Goal: Information Seeking & Learning: Learn about a topic

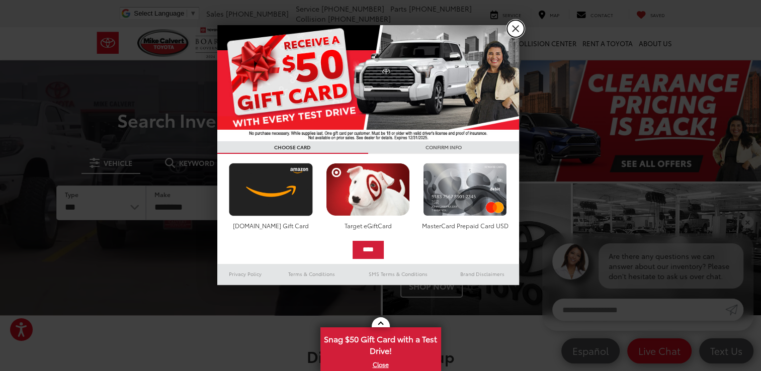
click at [517, 28] on link "X" at bounding box center [515, 28] width 17 height 17
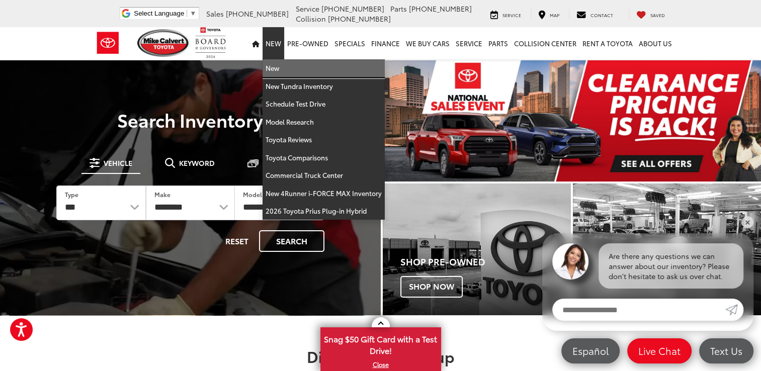
click at [280, 67] on link "New" at bounding box center [324, 68] width 122 height 18
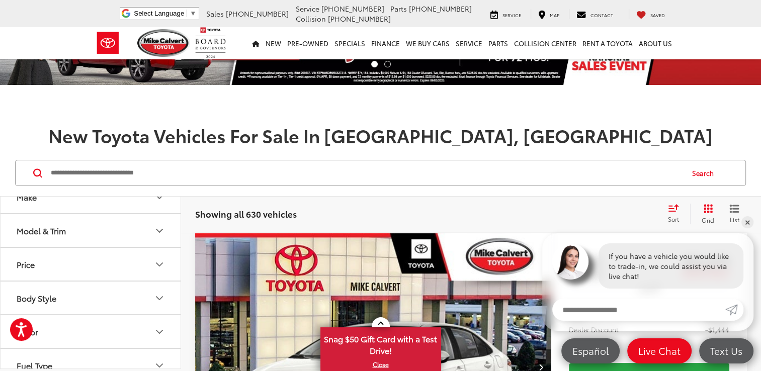
click at [120, 209] on button "Make" at bounding box center [91, 197] width 181 height 33
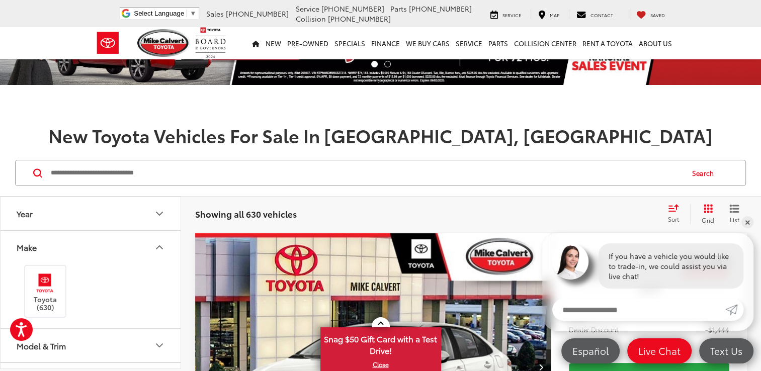
click at [143, 250] on button "Make" at bounding box center [91, 247] width 181 height 33
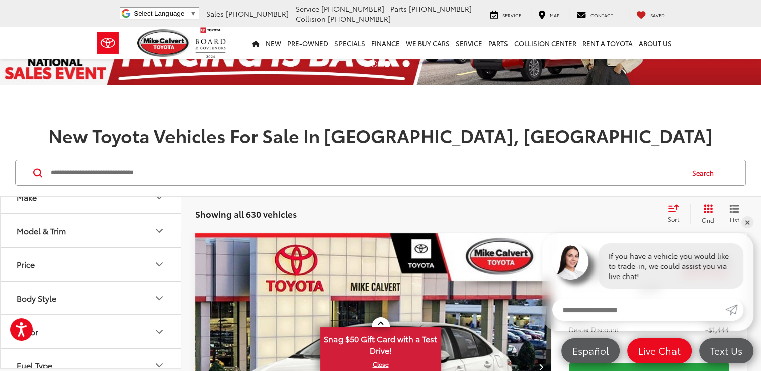
scroll to position [50, 0]
click at [122, 234] on button "Model & Trim" at bounding box center [91, 230] width 181 height 33
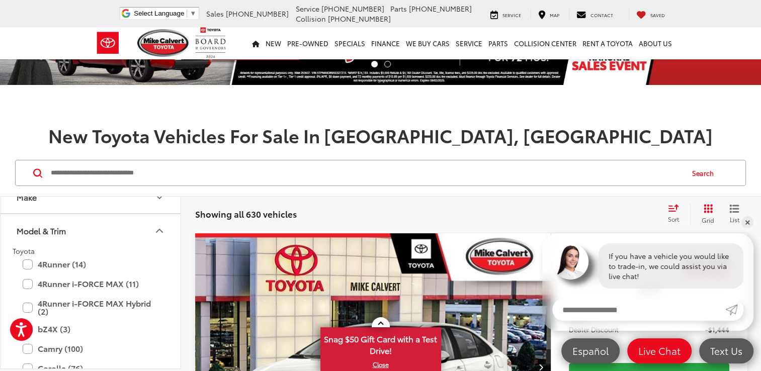
click at [122, 234] on button "Model & Trim" at bounding box center [91, 230] width 181 height 33
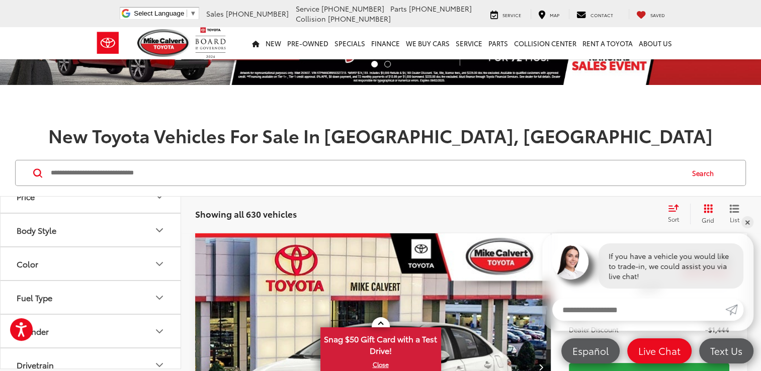
scroll to position [101, 0]
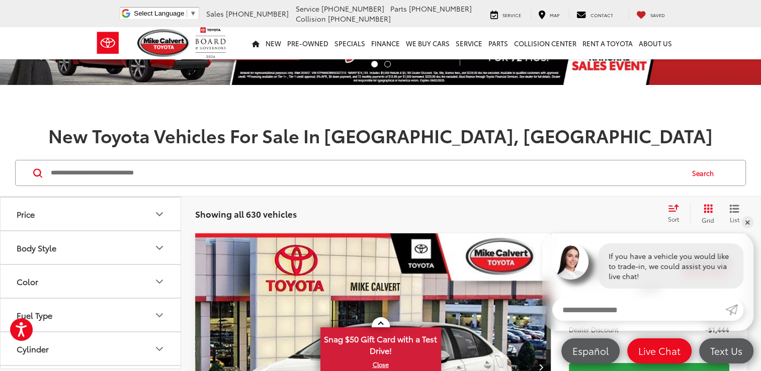
click at [126, 244] on button "Body Style" at bounding box center [91, 247] width 181 height 33
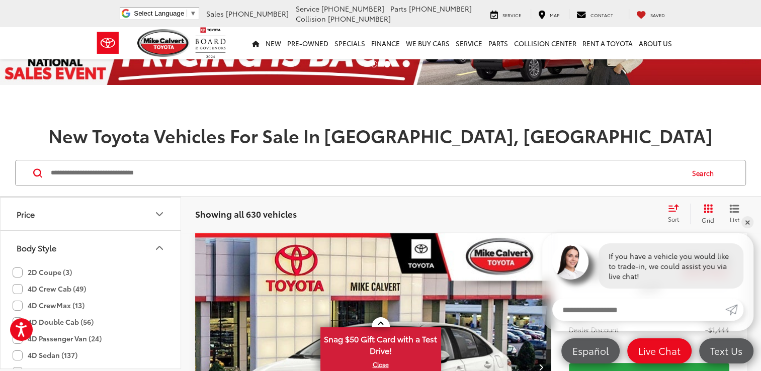
click at [126, 244] on button "Body Style" at bounding box center [91, 247] width 181 height 33
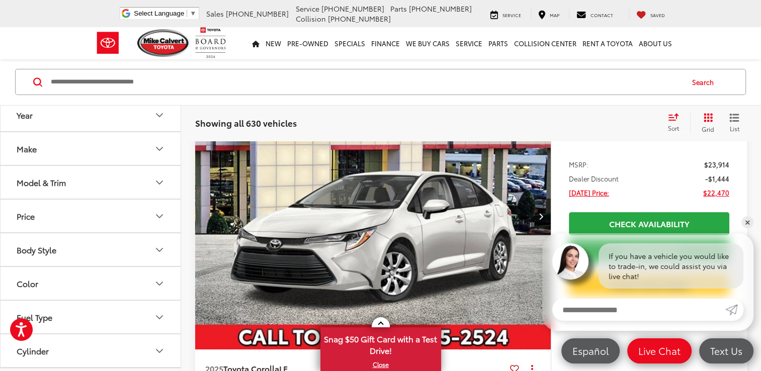
scroll to position [0, 0]
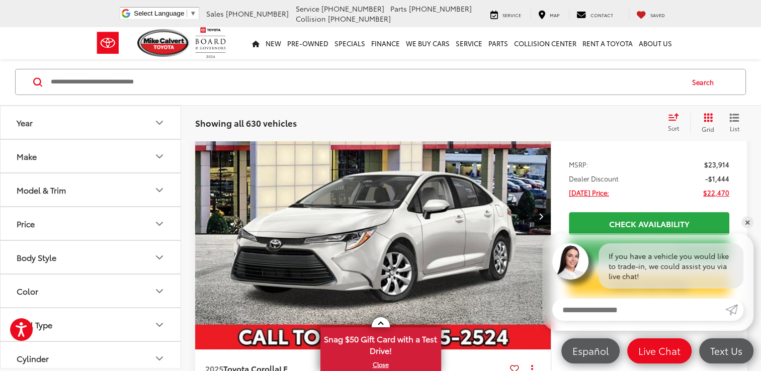
click at [102, 154] on button "Make" at bounding box center [91, 156] width 181 height 33
click at [96, 186] on button "Model & Trim" at bounding box center [91, 190] width 181 height 33
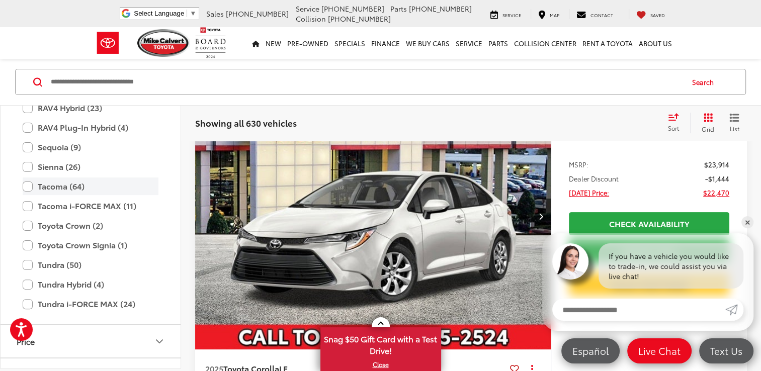
scroll to position [447, 0]
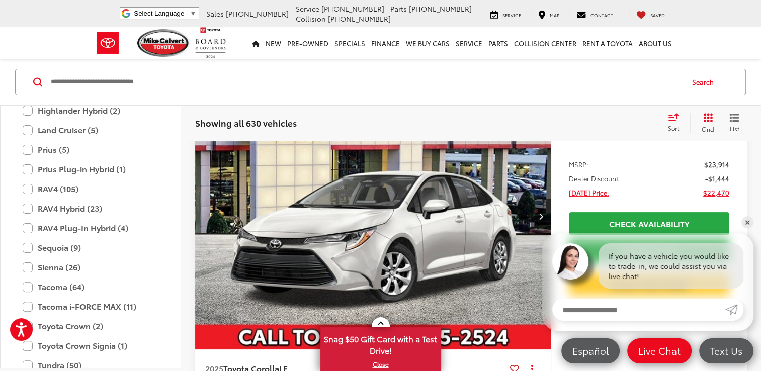
click at [172, 83] on input "Search by Make, Model, or Keyword" at bounding box center [366, 82] width 633 height 24
type input "*****"
click at [702, 83] on button "Search" at bounding box center [706, 82] width 46 height 25
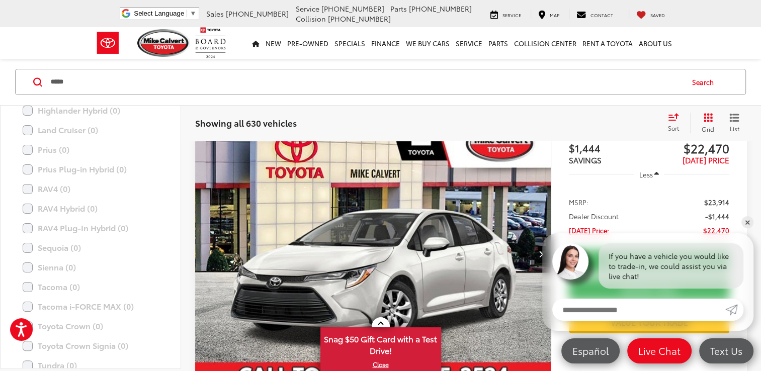
scroll to position [141, 0]
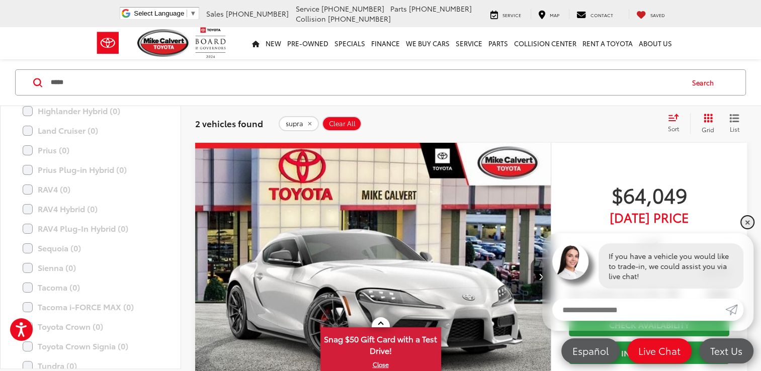
click at [746, 221] on link "✕" at bounding box center [747, 222] width 12 height 12
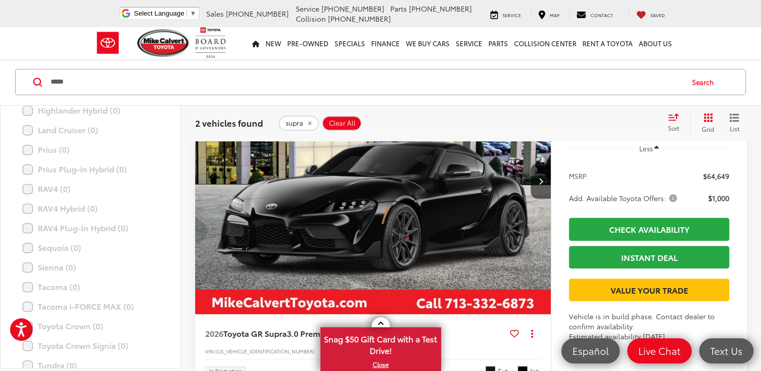
scroll to position [694, 0]
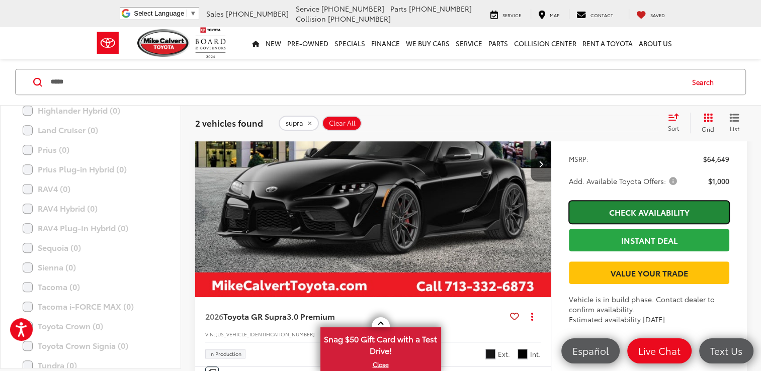
click at [661, 223] on link "Check Availability" at bounding box center [649, 212] width 160 height 23
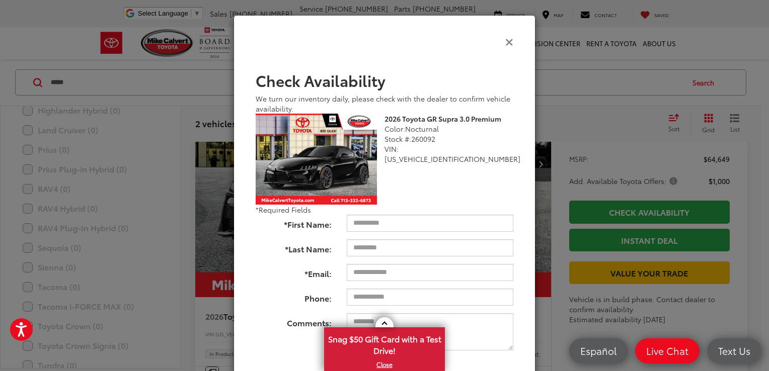
click at [505, 42] on icon "Close" at bounding box center [509, 41] width 8 height 11
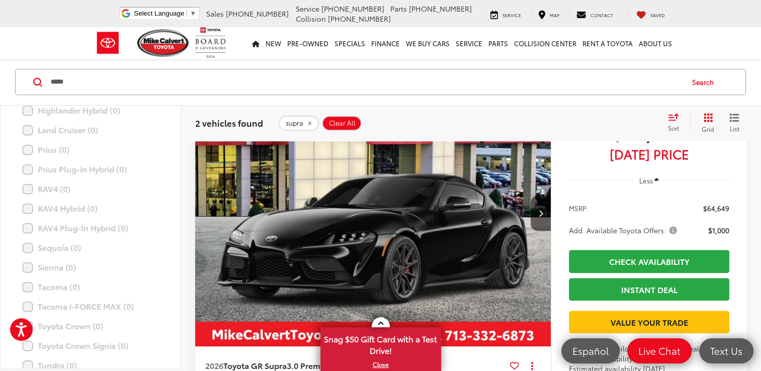
scroll to position [644, 0]
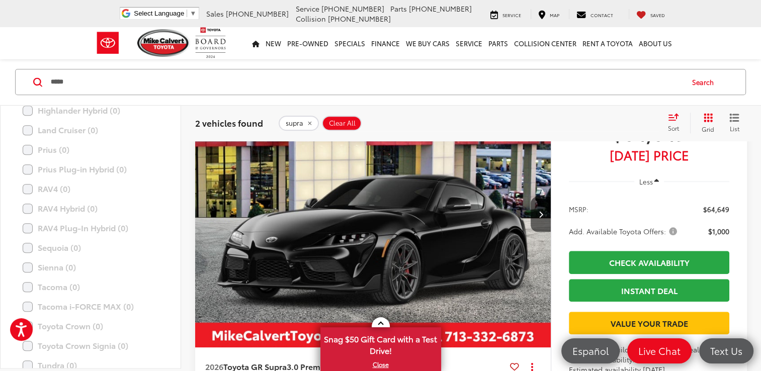
click at [503, 195] on img "2026 Toyota GR Supra 3.0 Premium 0" at bounding box center [373, 214] width 357 height 268
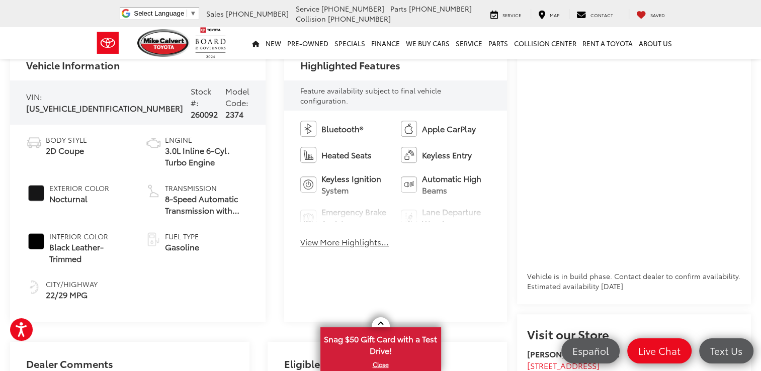
scroll to position [402, 0]
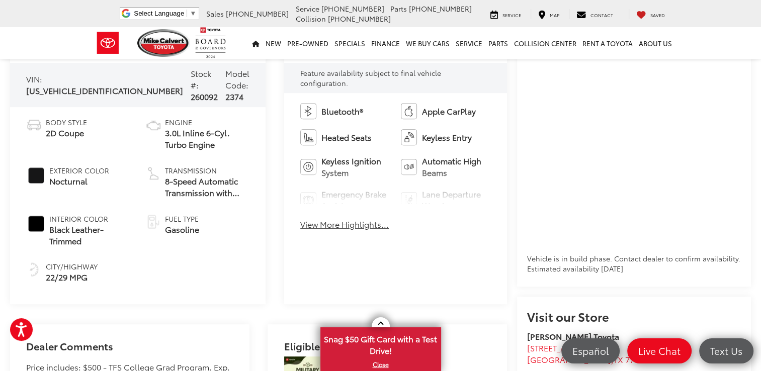
click at [348, 225] on button "View More Highlights..." at bounding box center [344, 225] width 89 height 12
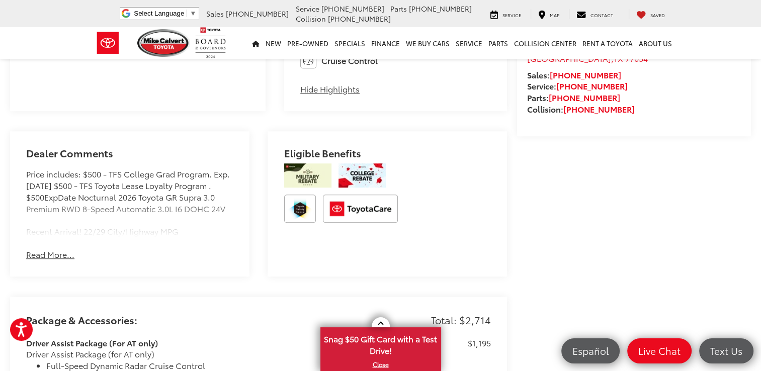
scroll to position [704, 0]
click at [39, 248] on button "Read More..." at bounding box center [50, 254] width 48 height 12
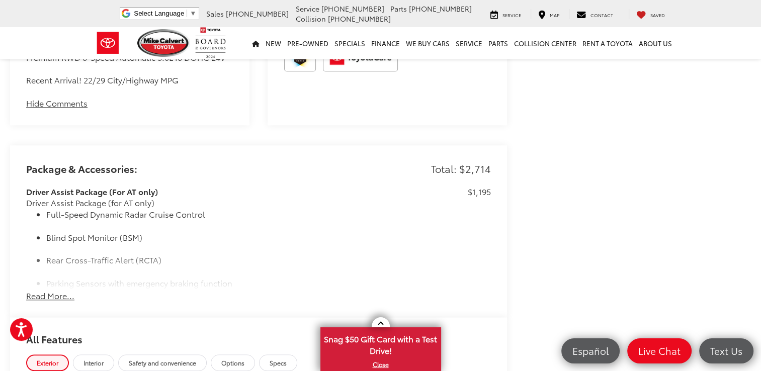
scroll to position [905, 0]
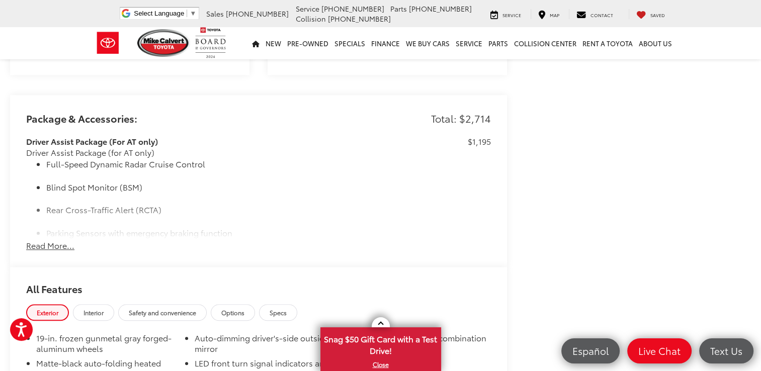
click at [62, 242] on button "Read More..." at bounding box center [50, 246] width 48 height 12
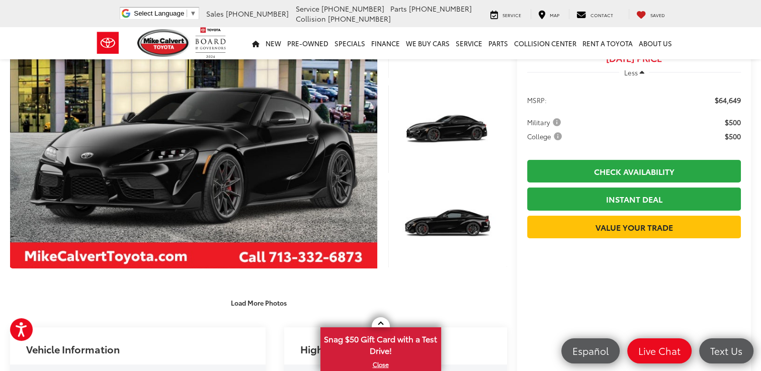
scroll to position [151, 0]
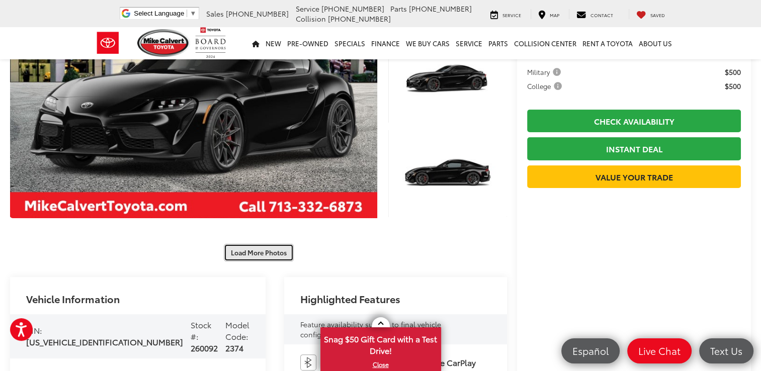
click at [274, 256] on button "Load More Photos" at bounding box center [259, 253] width 70 height 18
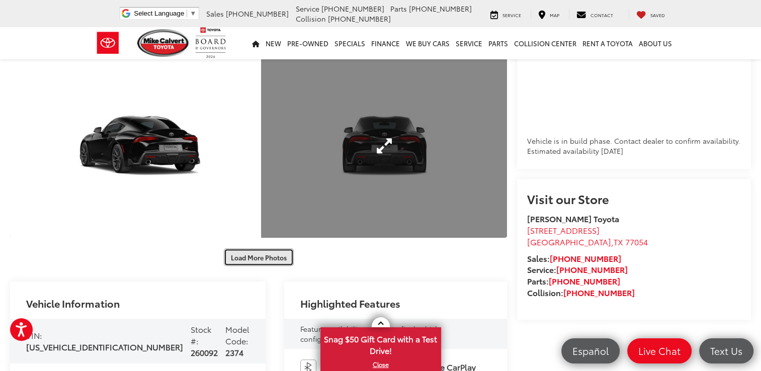
scroll to position [604, 0]
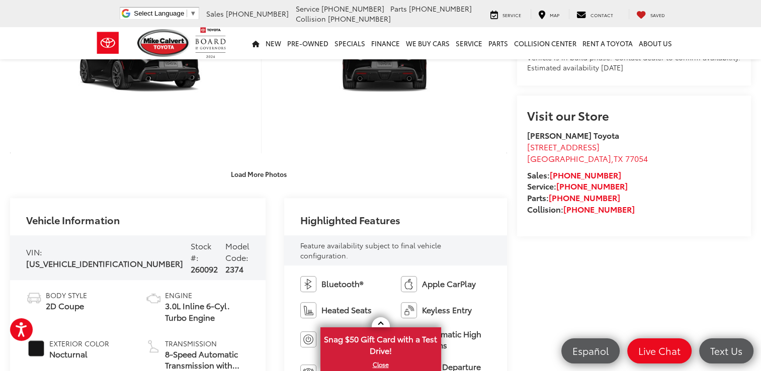
click at [281, 169] on button "Load More Photos" at bounding box center [259, 174] width 70 height 18
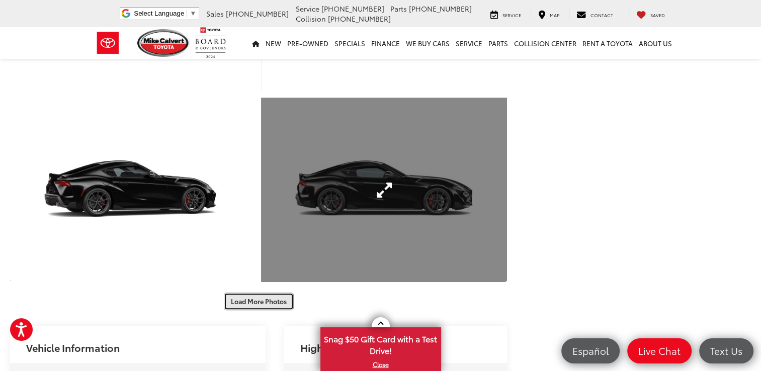
scroll to position [1056, 0]
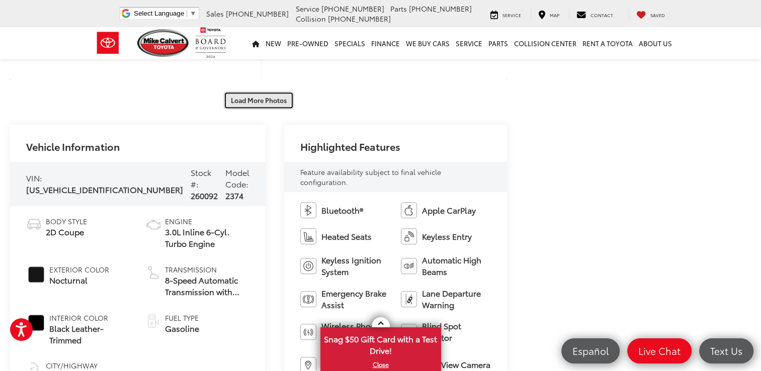
click at [265, 103] on button "Load More Photos" at bounding box center [259, 101] width 70 height 18
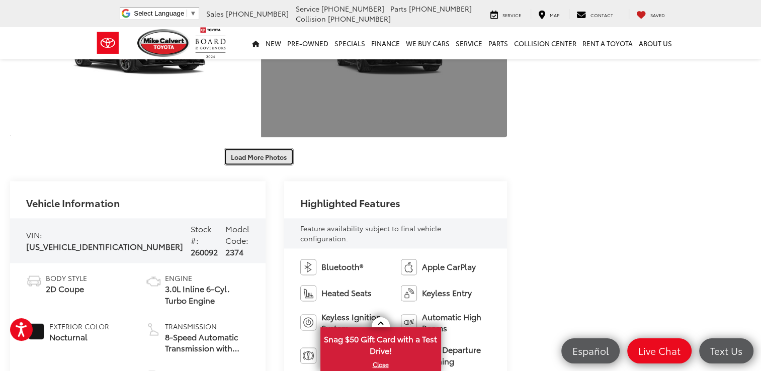
scroll to position [1459, 0]
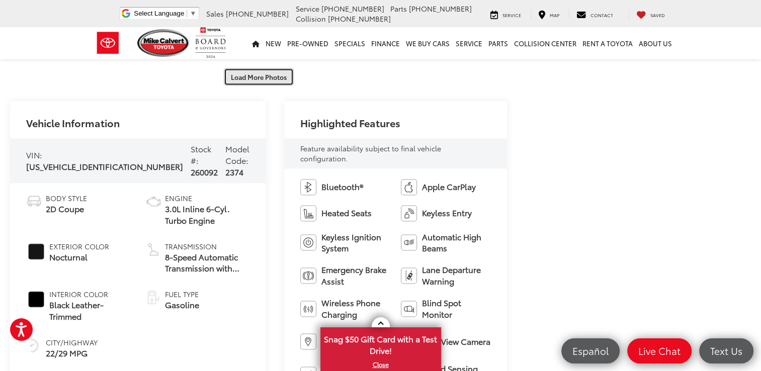
click at [264, 77] on button "Load More Photos" at bounding box center [259, 77] width 70 height 18
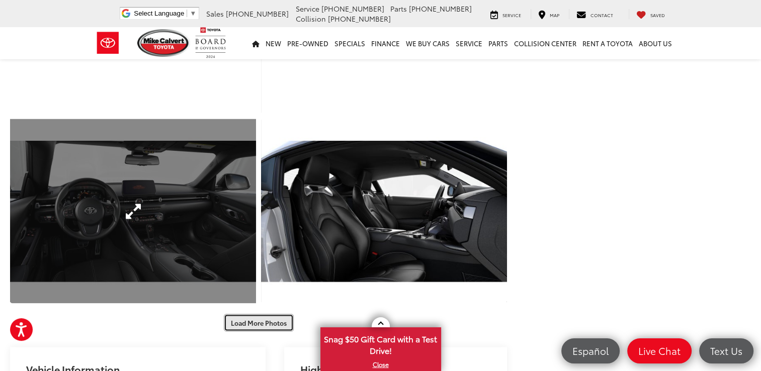
scroll to position [1610, 0]
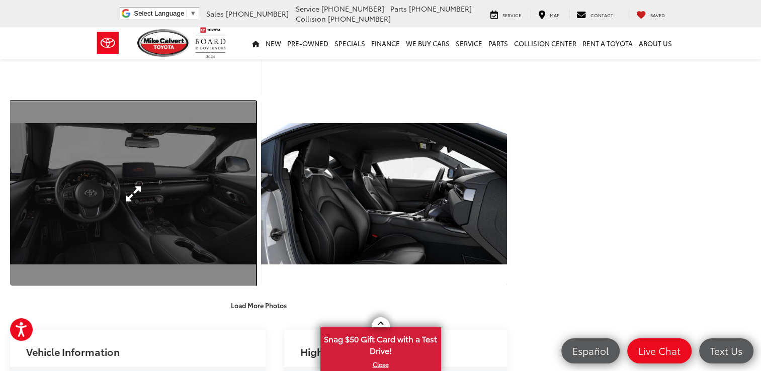
click at [137, 189] on link "Expand Photo 18" at bounding box center [133, 193] width 246 height 185
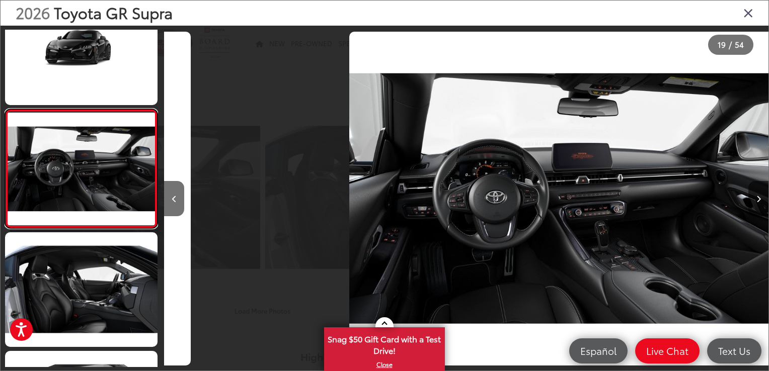
scroll to position [0, 10875]
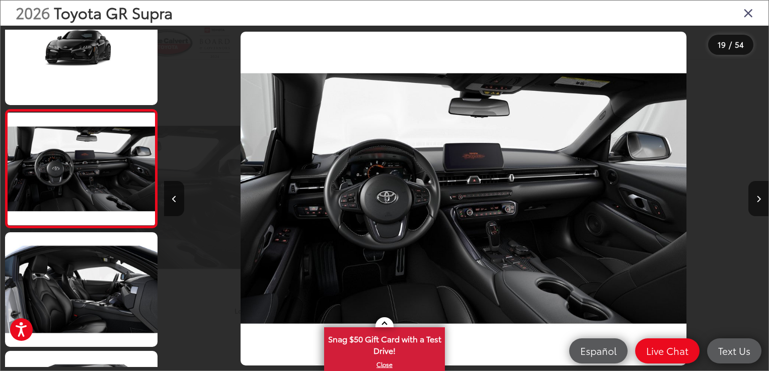
click at [501, 227] on img "2026 Toyota GR Supra 3.0 Premium 18" at bounding box center [463, 199] width 446 height 334
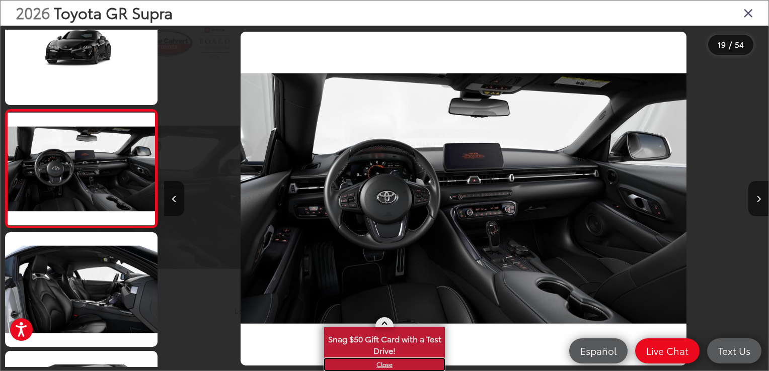
click at [386, 363] on link "X" at bounding box center [384, 364] width 119 height 11
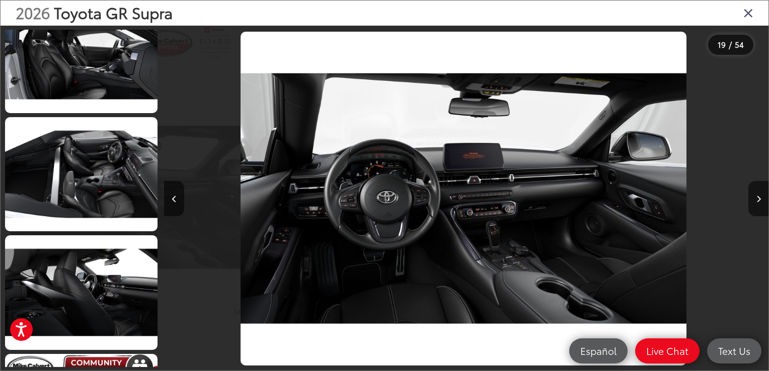
scroll to position [2304, 0]
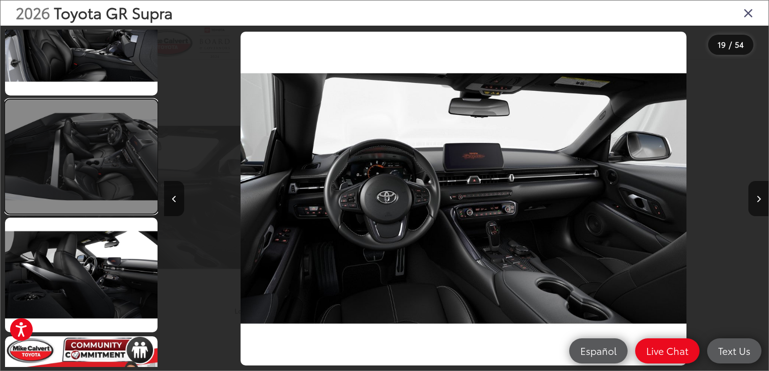
click at [123, 166] on link at bounding box center [81, 157] width 152 height 114
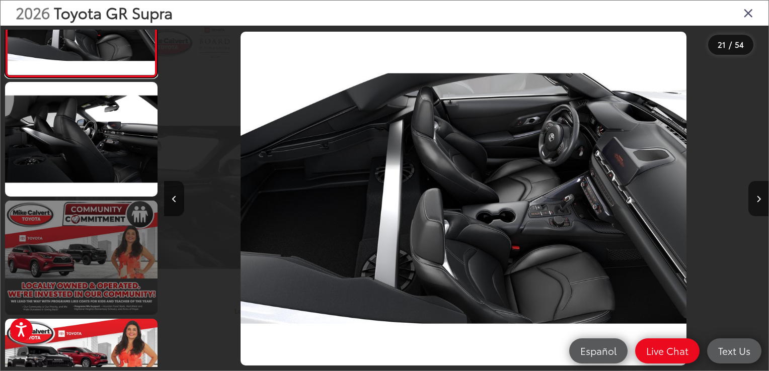
scroll to position [2540, 0]
